Goal: Browse casually: Explore the website without a specific task or goal

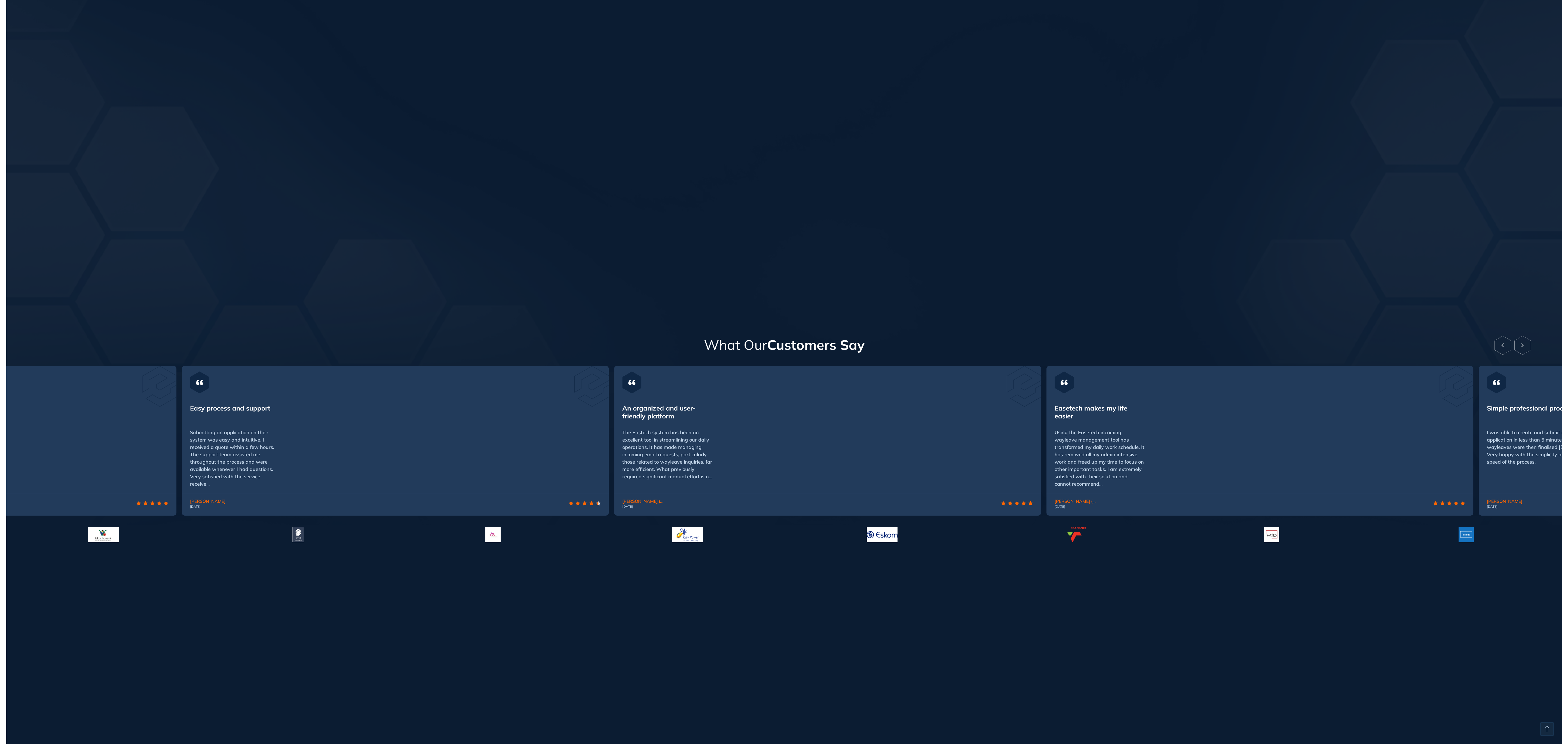
scroll to position [1968, 0]
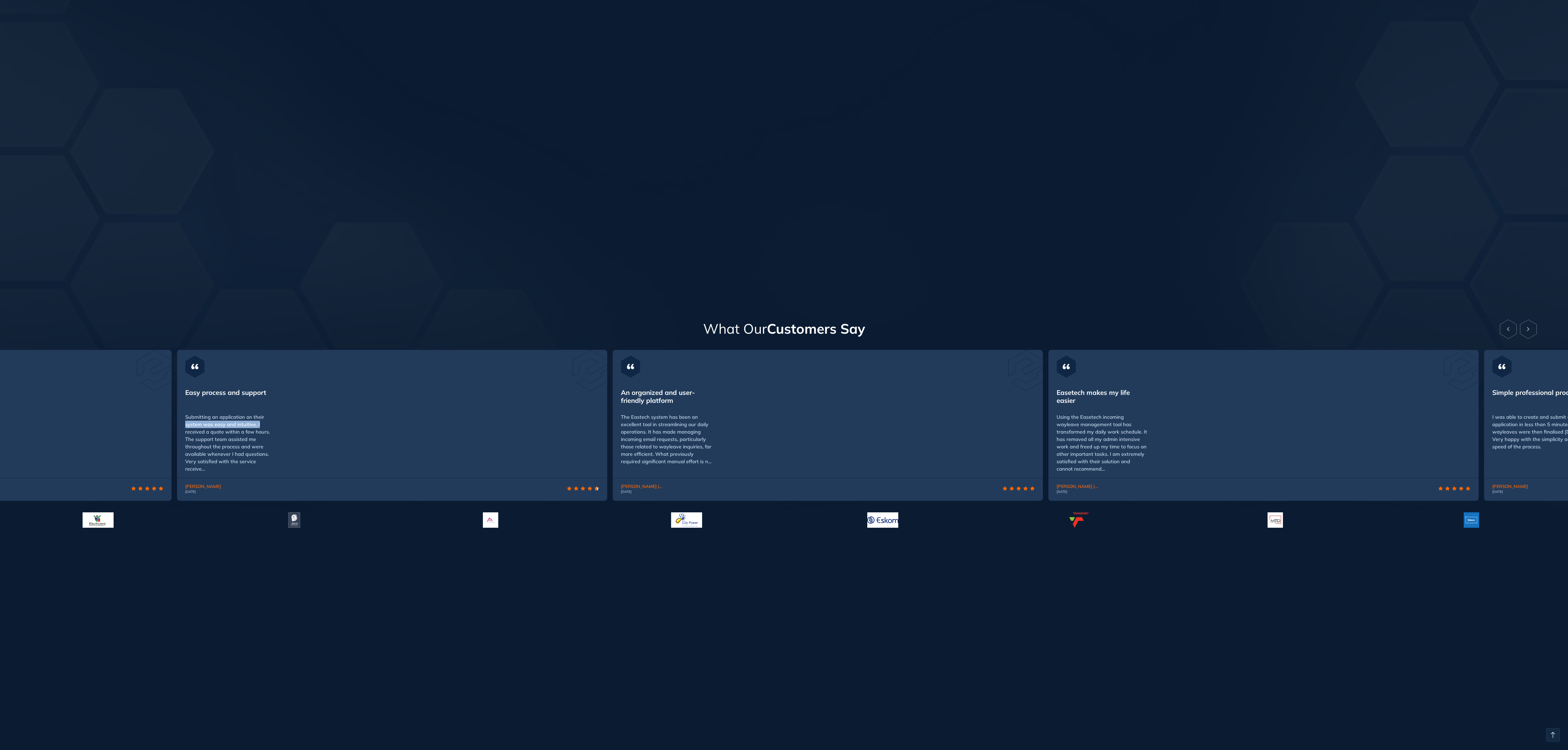
drag, startPoint x: 375, startPoint y: 423, endPoint x: 591, endPoint y: 414, distance: 216.2
click at [591, 414] on div "Easy process and support Submitting an application on their system was easy and…" at bounding box center [391, 430] width 430 height 95
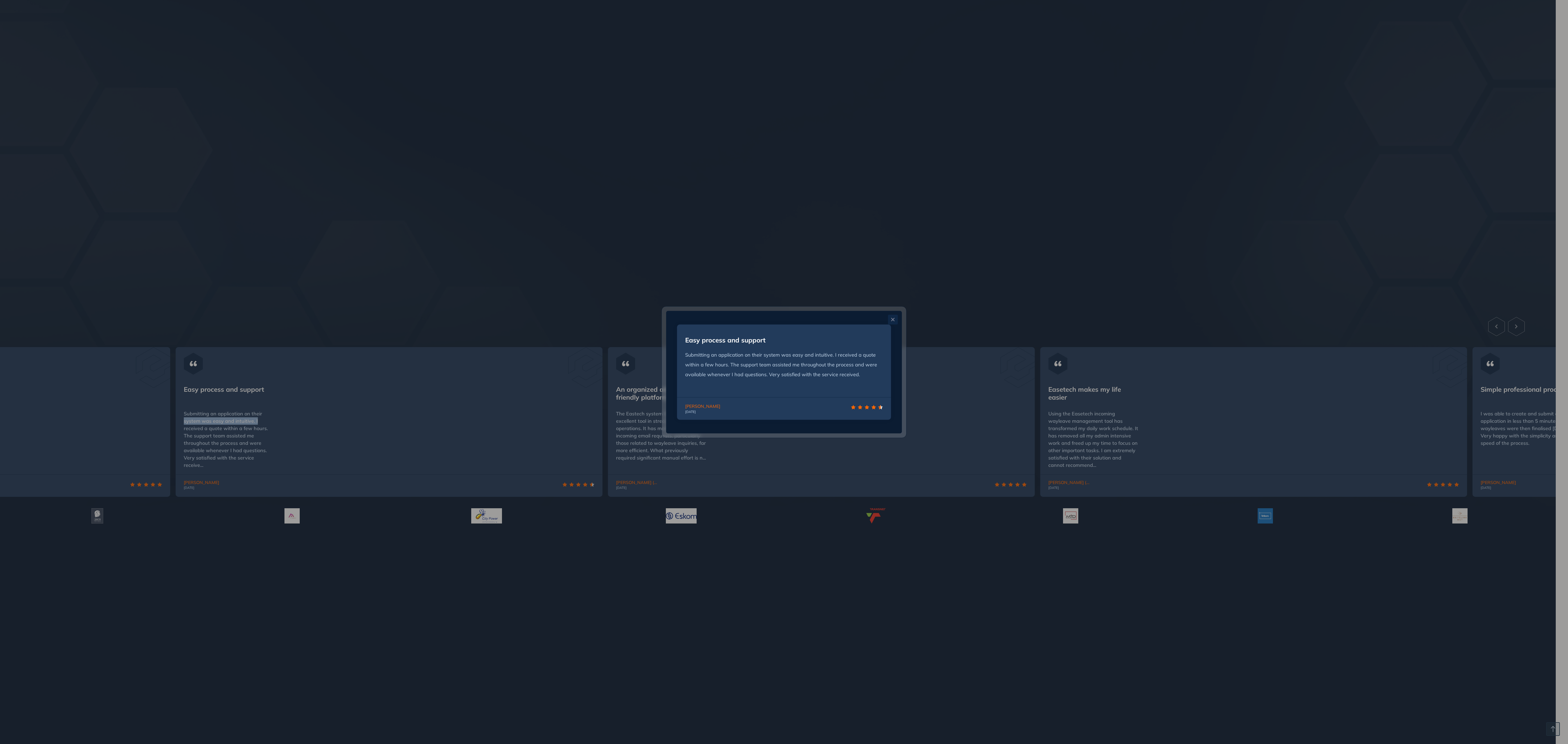
click at [897, 321] on button "Close" at bounding box center [893, 320] width 10 height 10
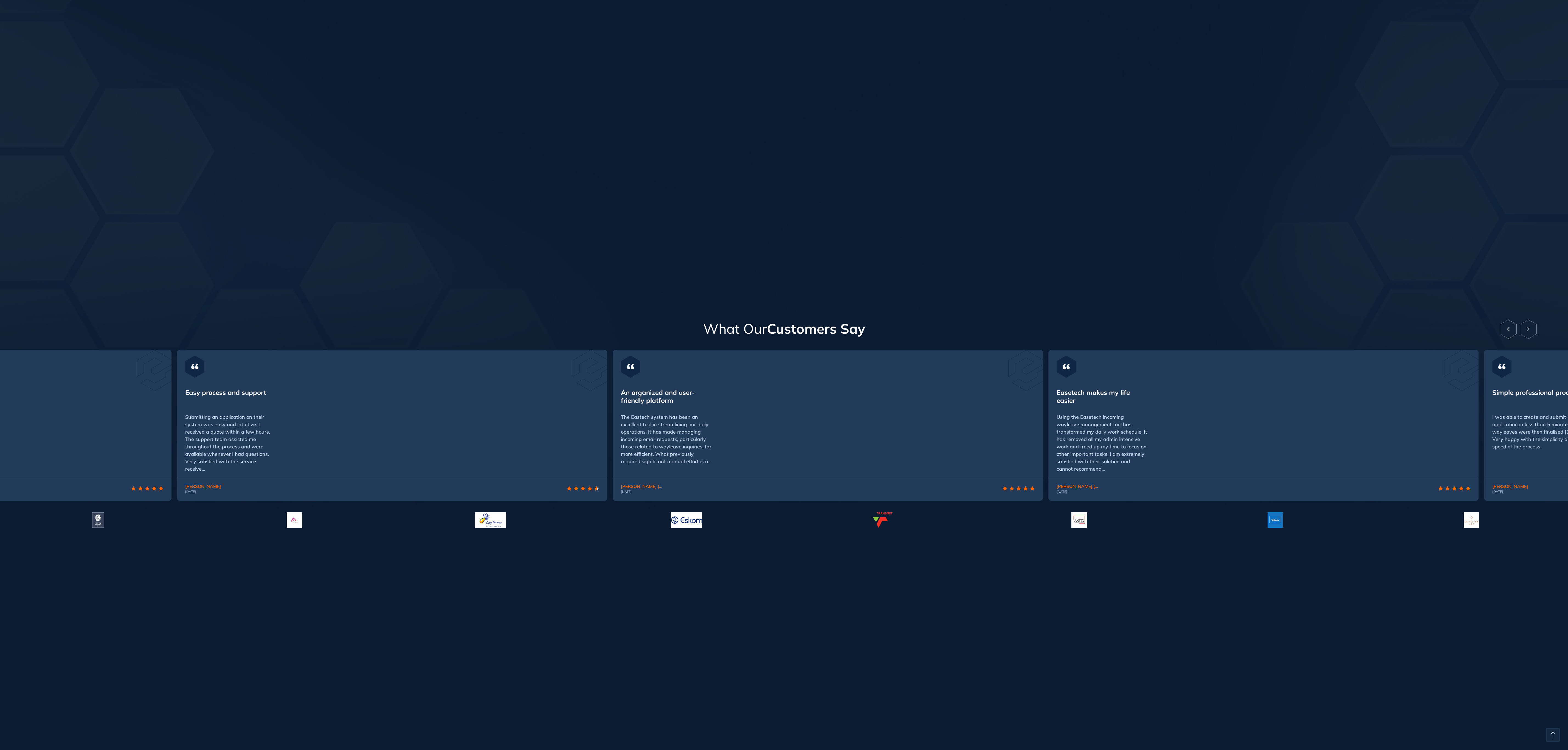
click at [704, 427] on span "The Eastech system has been an excellent tool in streamlining our daily operati…" at bounding box center [666, 439] width 91 height 51
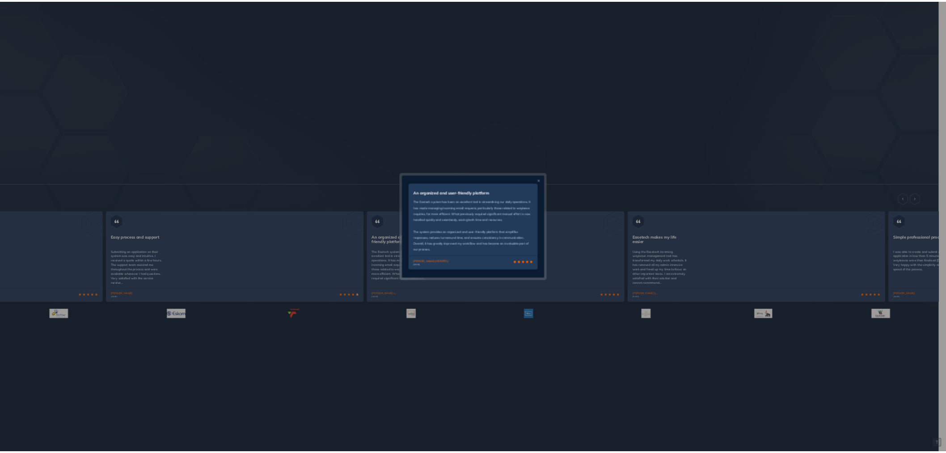
scroll to position [2506, 0]
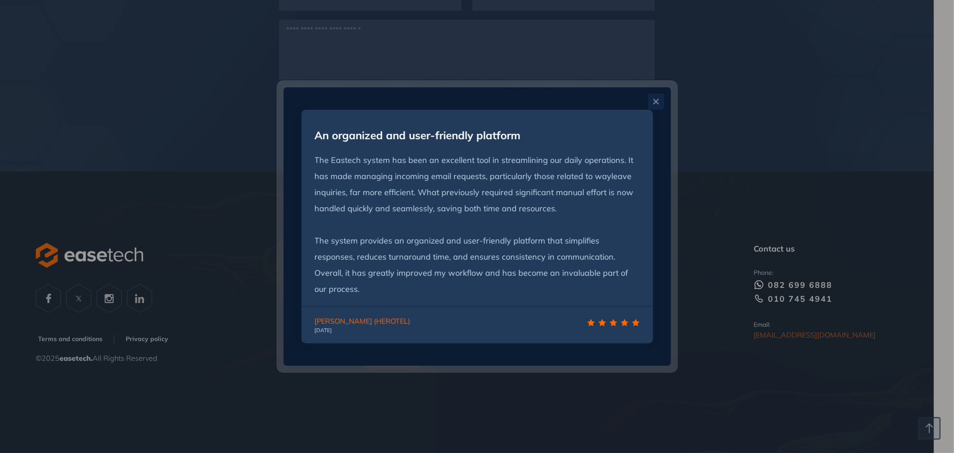
click at [655, 106] on button "Close" at bounding box center [656, 101] width 16 height 16
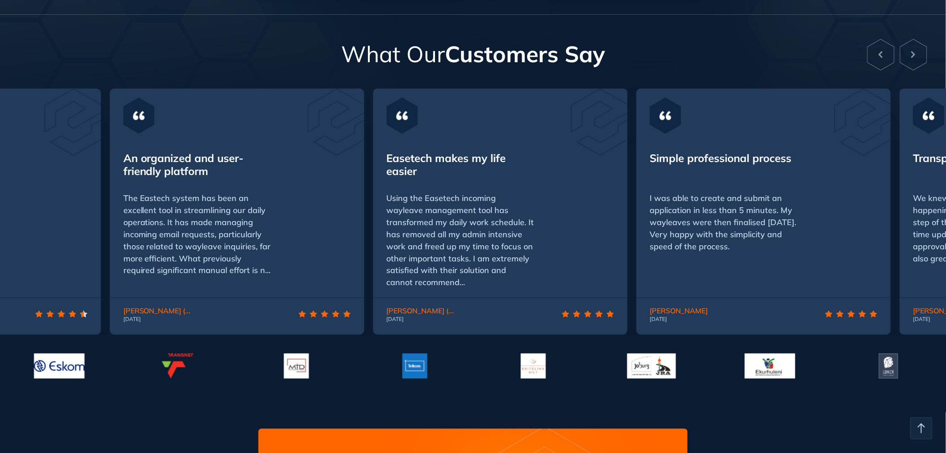
scroll to position [1860, 0]
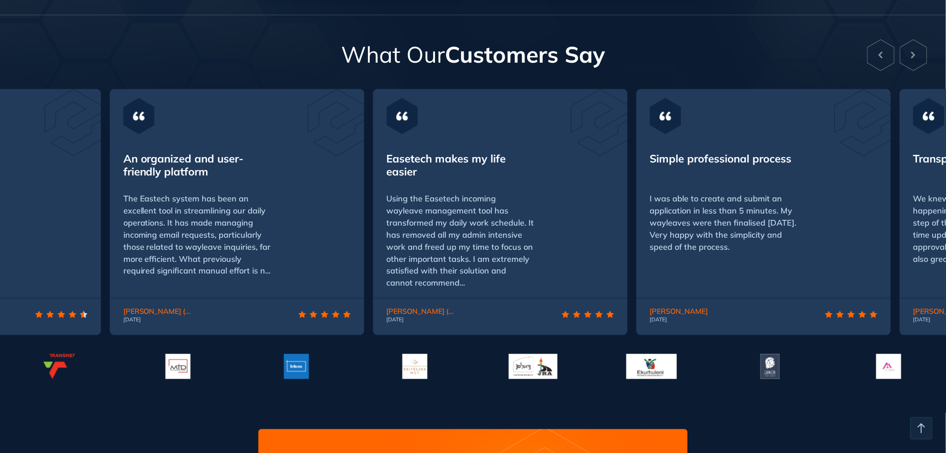
click at [429, 161] on div "Easetech makes my life easier" at bounding box center [461, 165] width 148 height 26
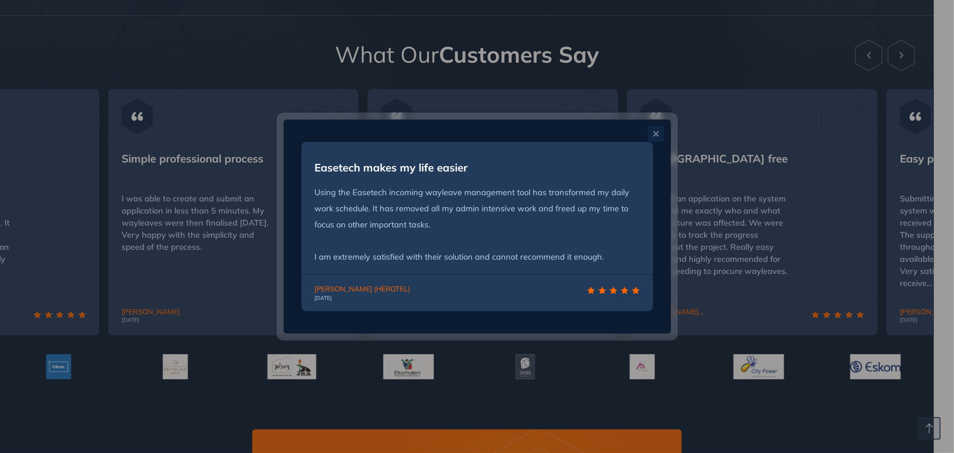
click at [655, 126] on button "Close" at bounding box center [656, 134] width 16 height 16
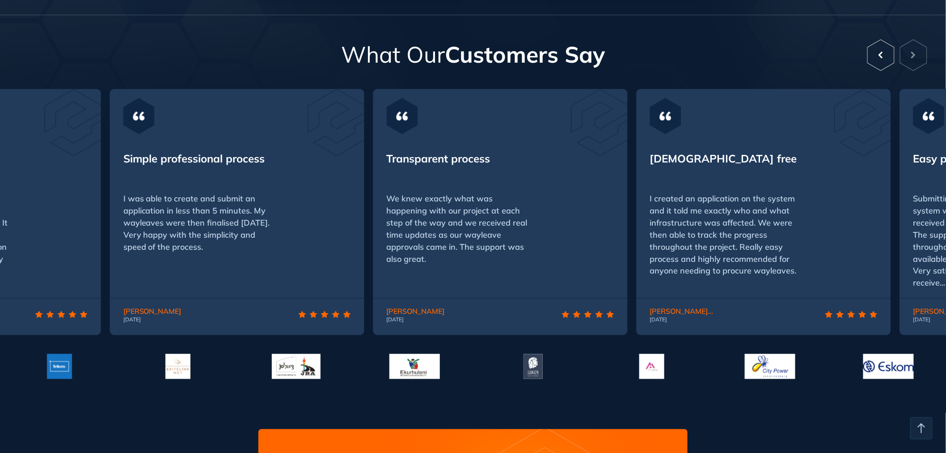
click at [877, 56] on icon at bounding box center [881, 55] width 27 height 32
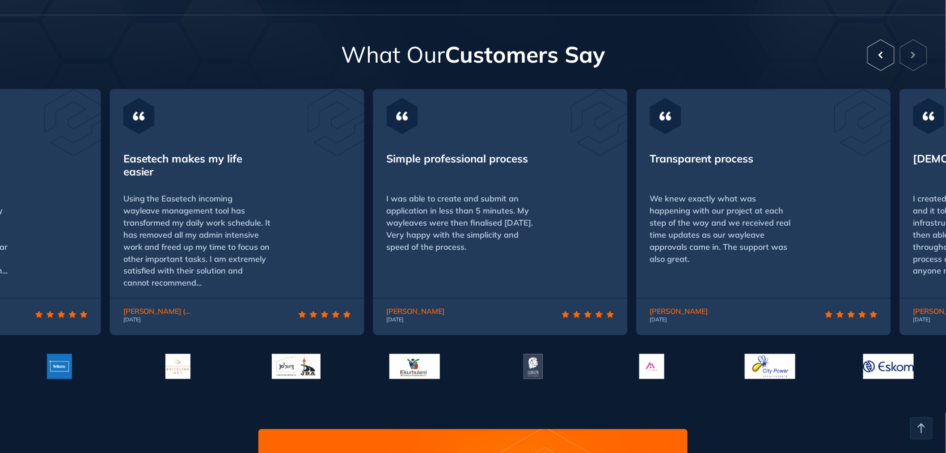
click at [877, 56] on icon at bounding box center [881, 55] width 27 height 32
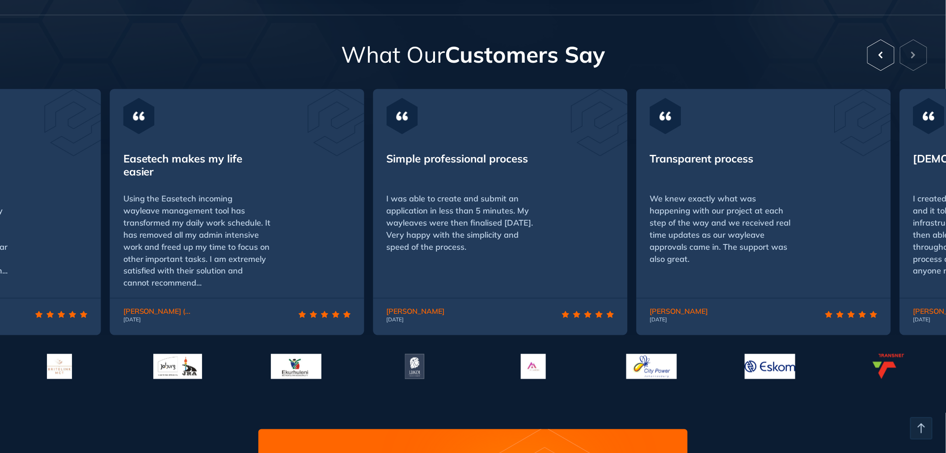
click at [877, 56] on icon at bounding box center [881, 55] width 27 height 32
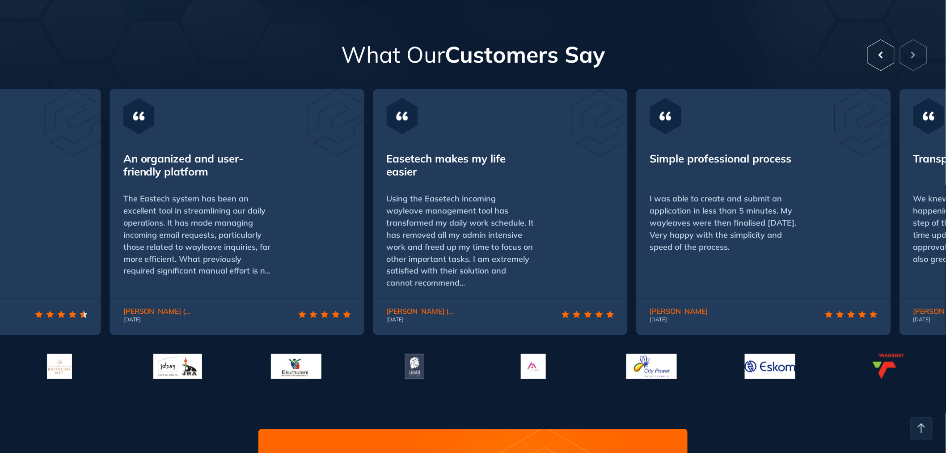
click at [877, 56] on icon at bounding box center [881, 55] width 27 height 32
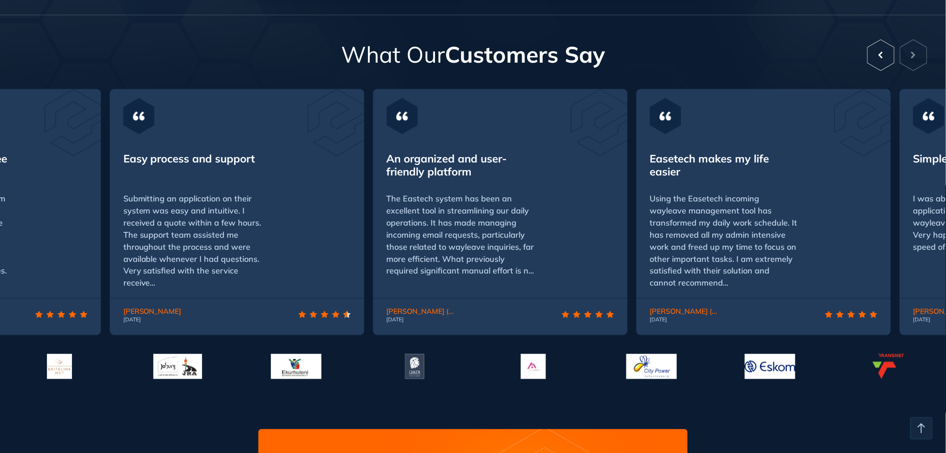
click at [877, 56] on icon at bounding box center [881, 55] width 27 height 32
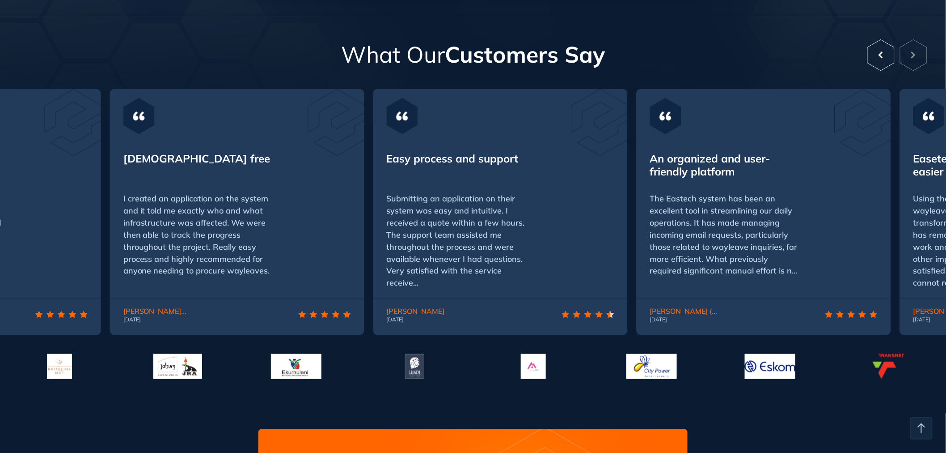
click at [877, 56] on icon at bounding box center [881, 55] width 27 height 32
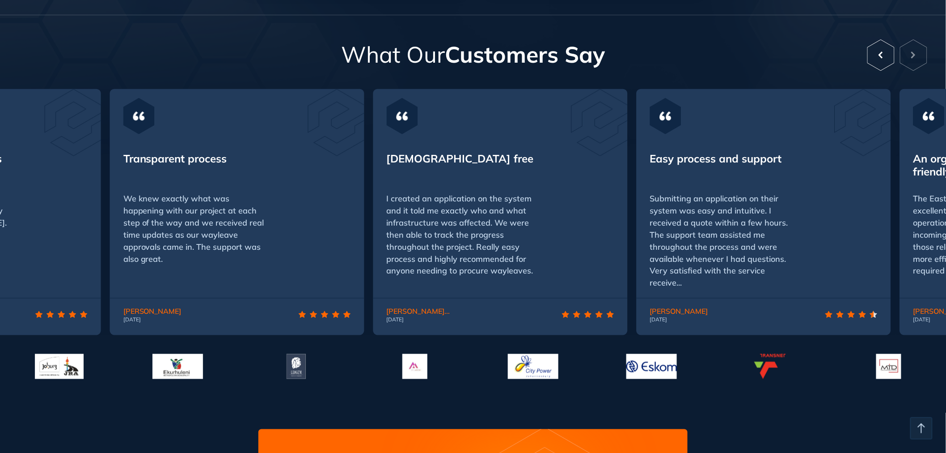
click at [877, 56] on icon at bounding box center [881, 55] width 27 height 32
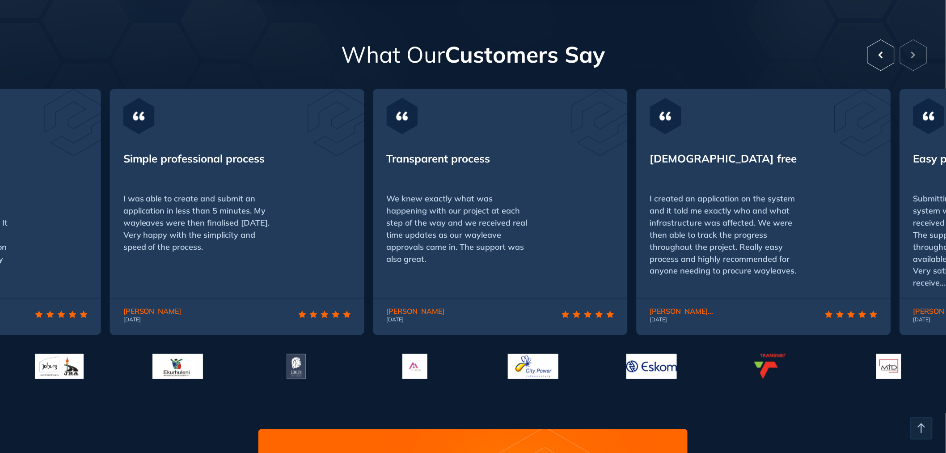
click at [877, 56] on icon at bounding box center [881, 55] width 27 height 32
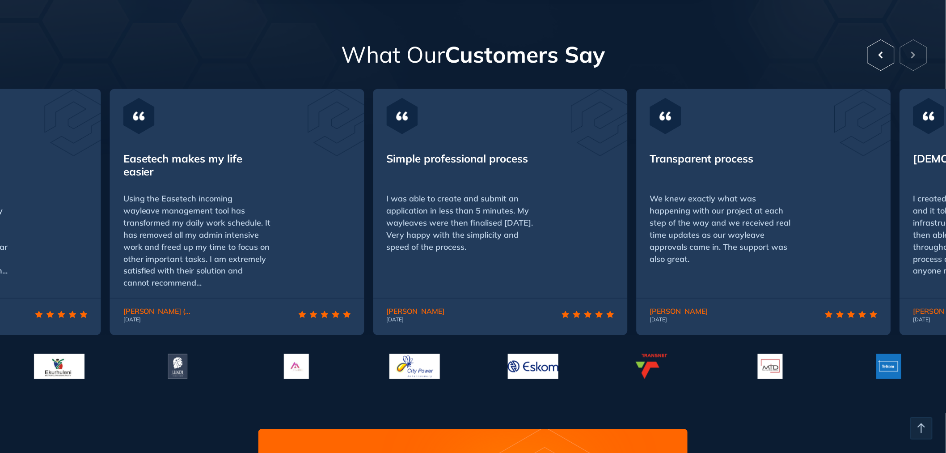
click at [875, 55] on icon at bounding box center [881, 55] width 27 height 32
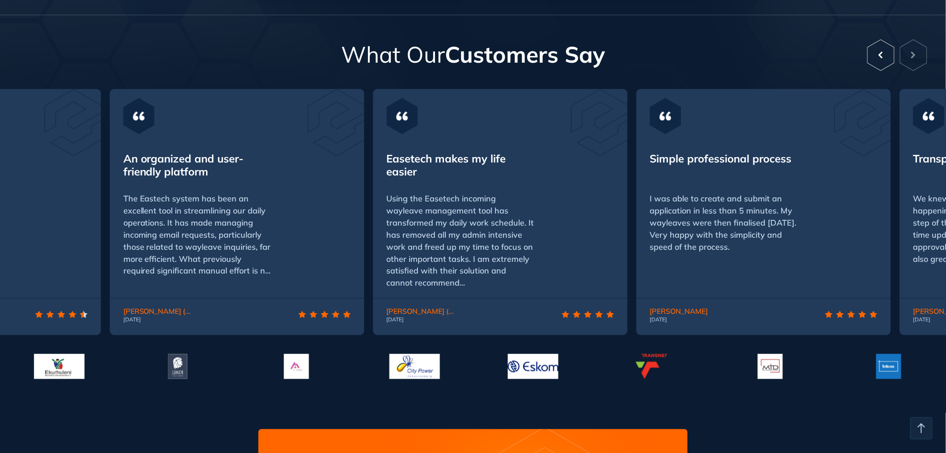
click at [875, 55] on icon at bounding box center [881, 55] width 27 height 32
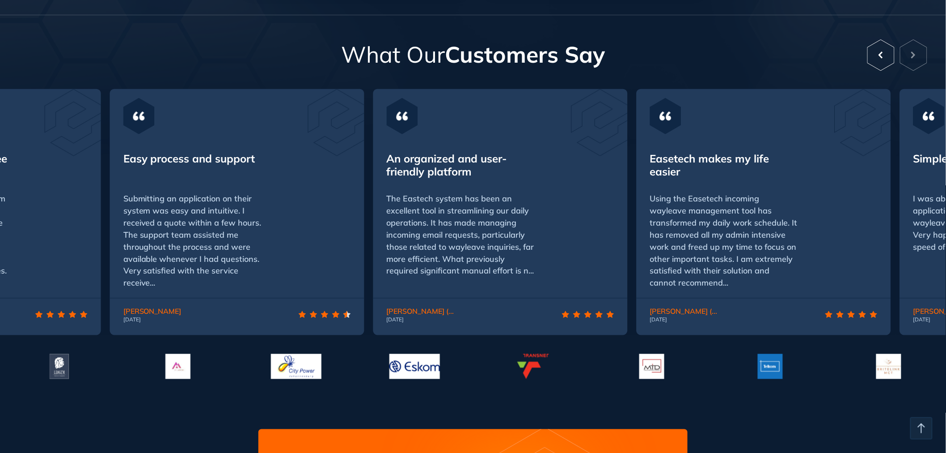
click at [875, 55] on icon at bounding box center [881, 55] width 27 height 32
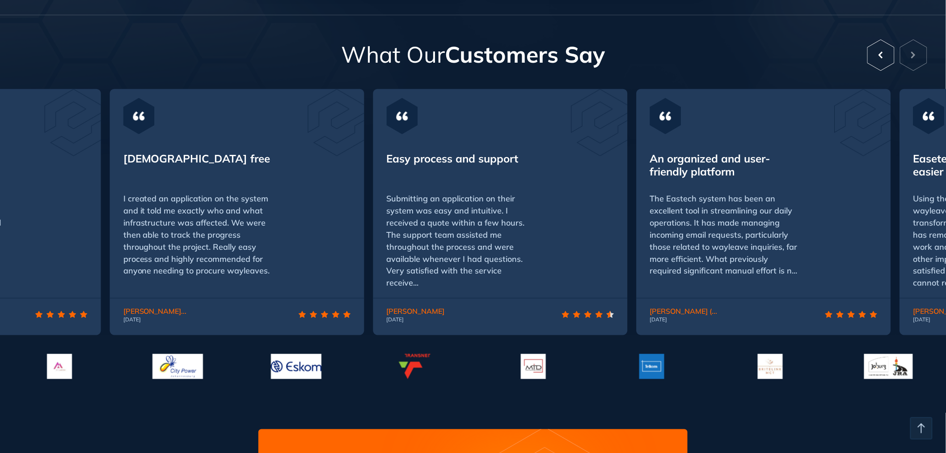
click at [875, 55] on icon at bounding box center [881, 55] width 27 height 32
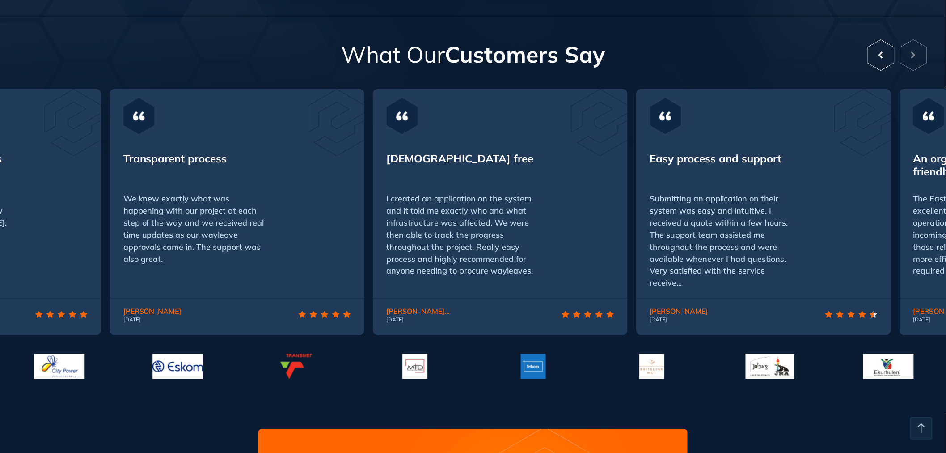
click at [875, 55] on icon at bounding box center [881, 55] width 27 height 32
